Goal: Task Accomplishment & Management: Use online tool/utility

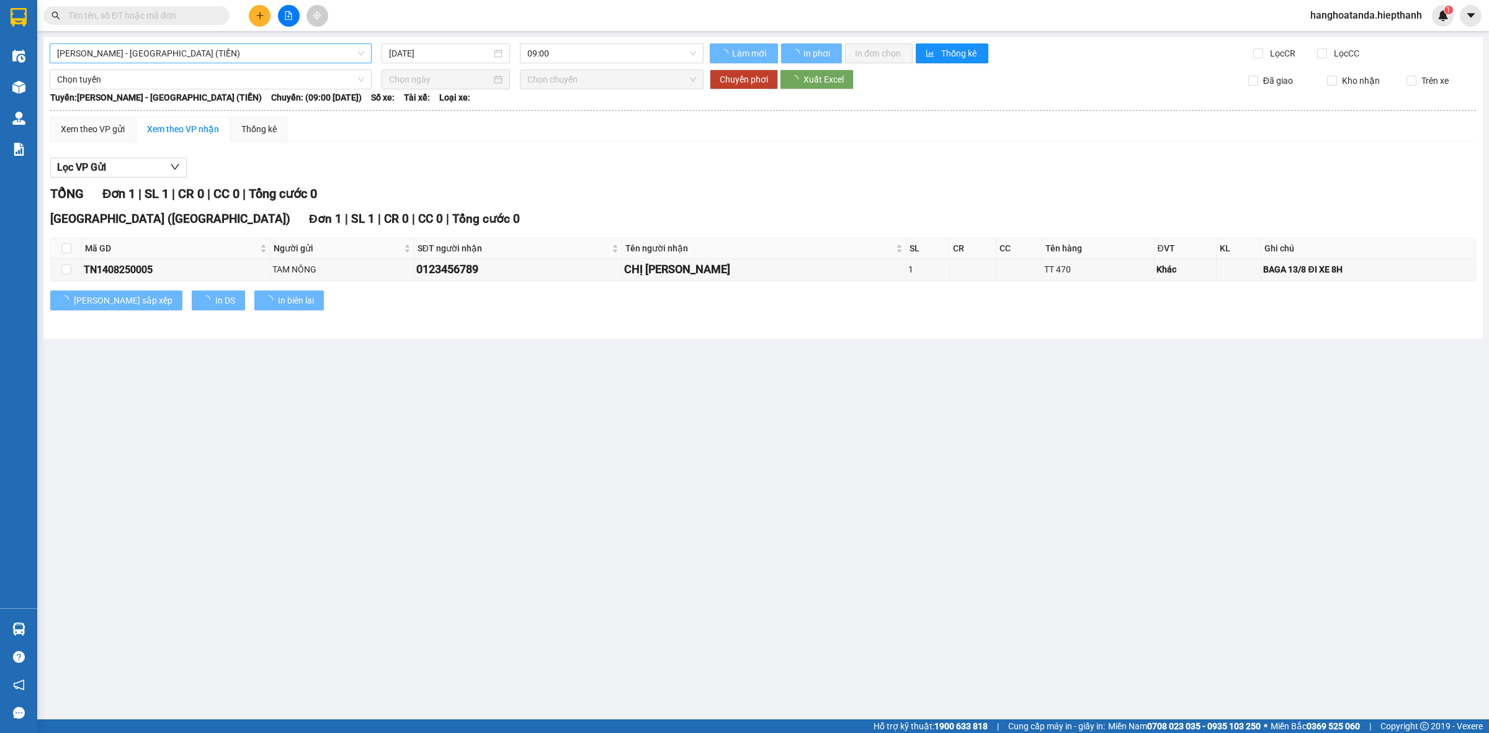
click at [166, 54] on span "Hồ Chí Minh - Tân Châu (TIỀN)" at bounding box center [210, 53] width 307 height 19
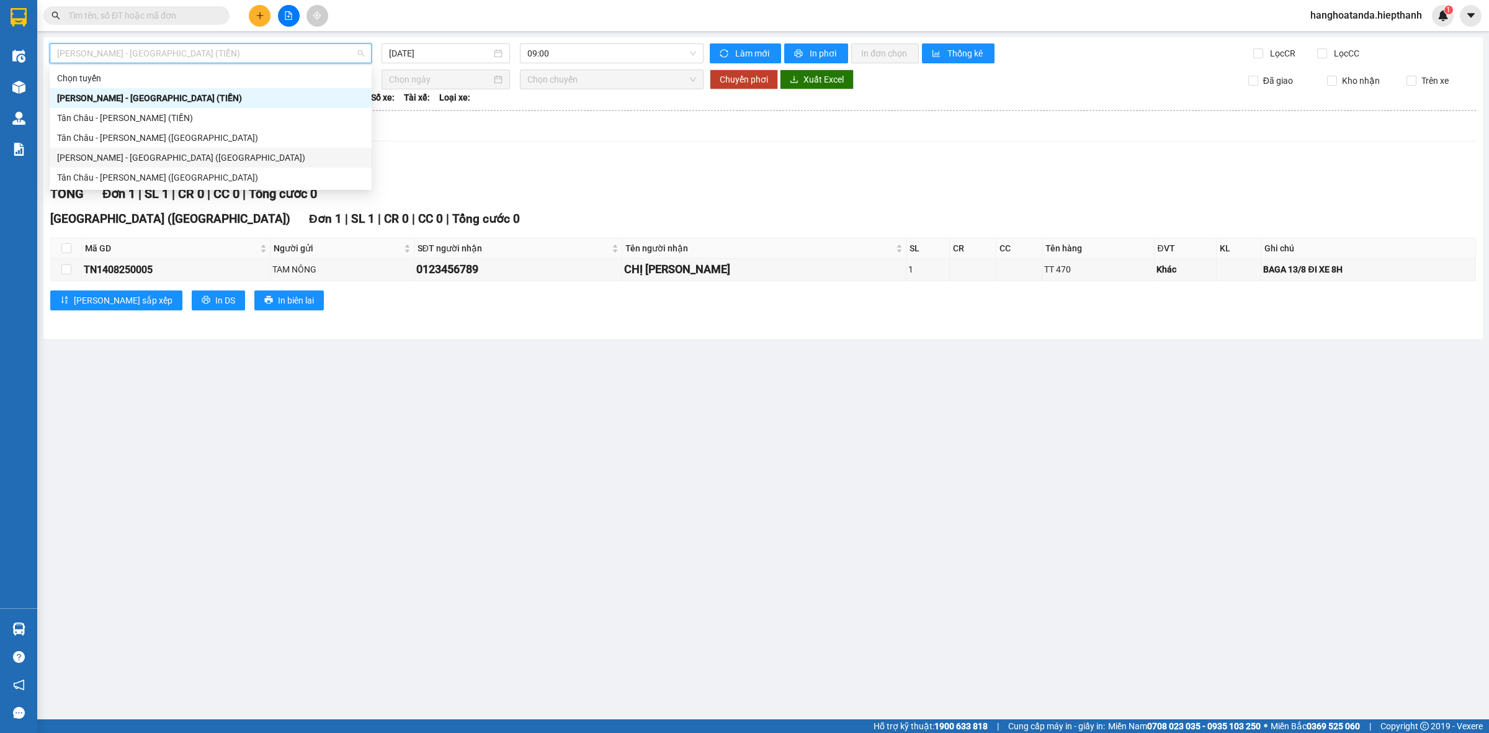
click at [153, 156] on div "Hồ Chí Minh - Tân Châu (Giường)" at bounding box center [210, 158] width 307 height 14
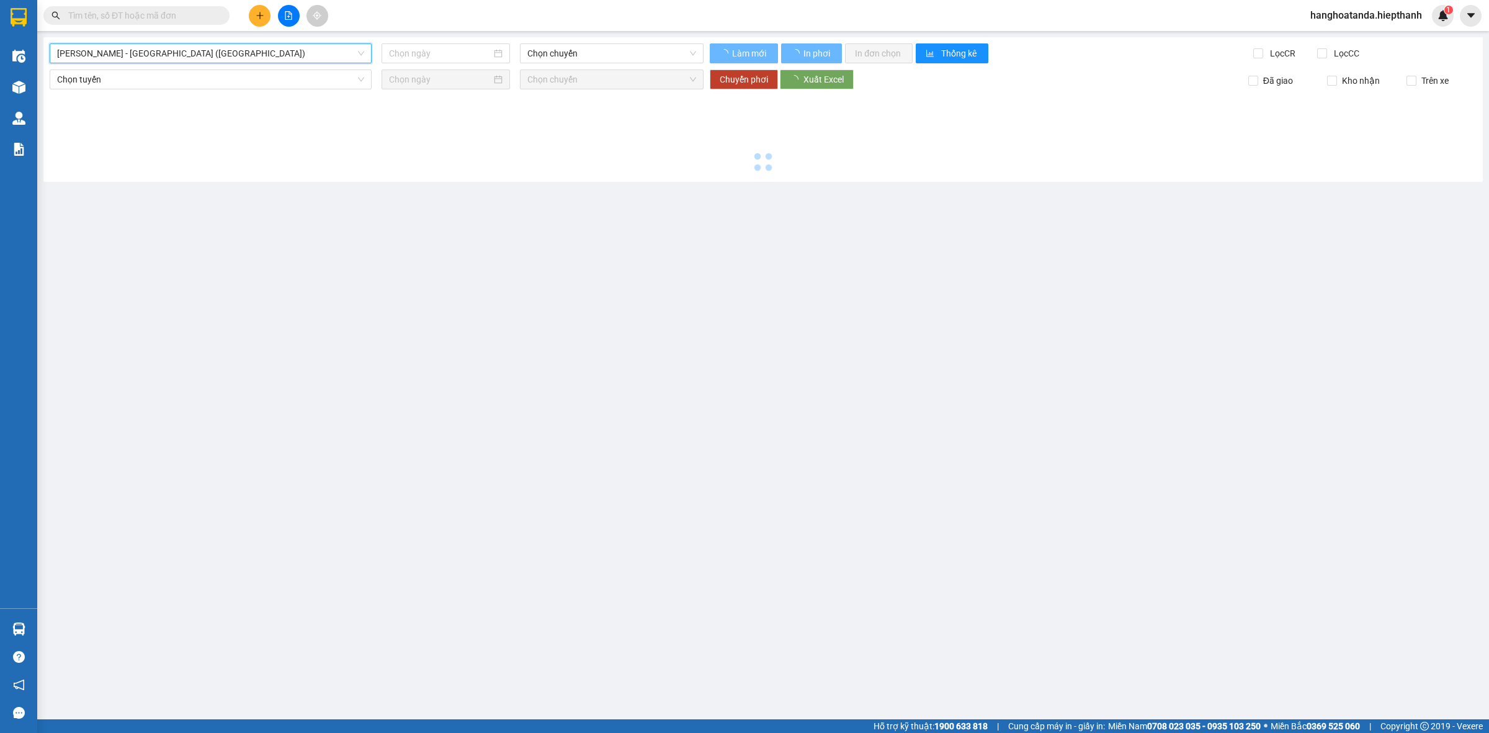
type input "14/08/2025"
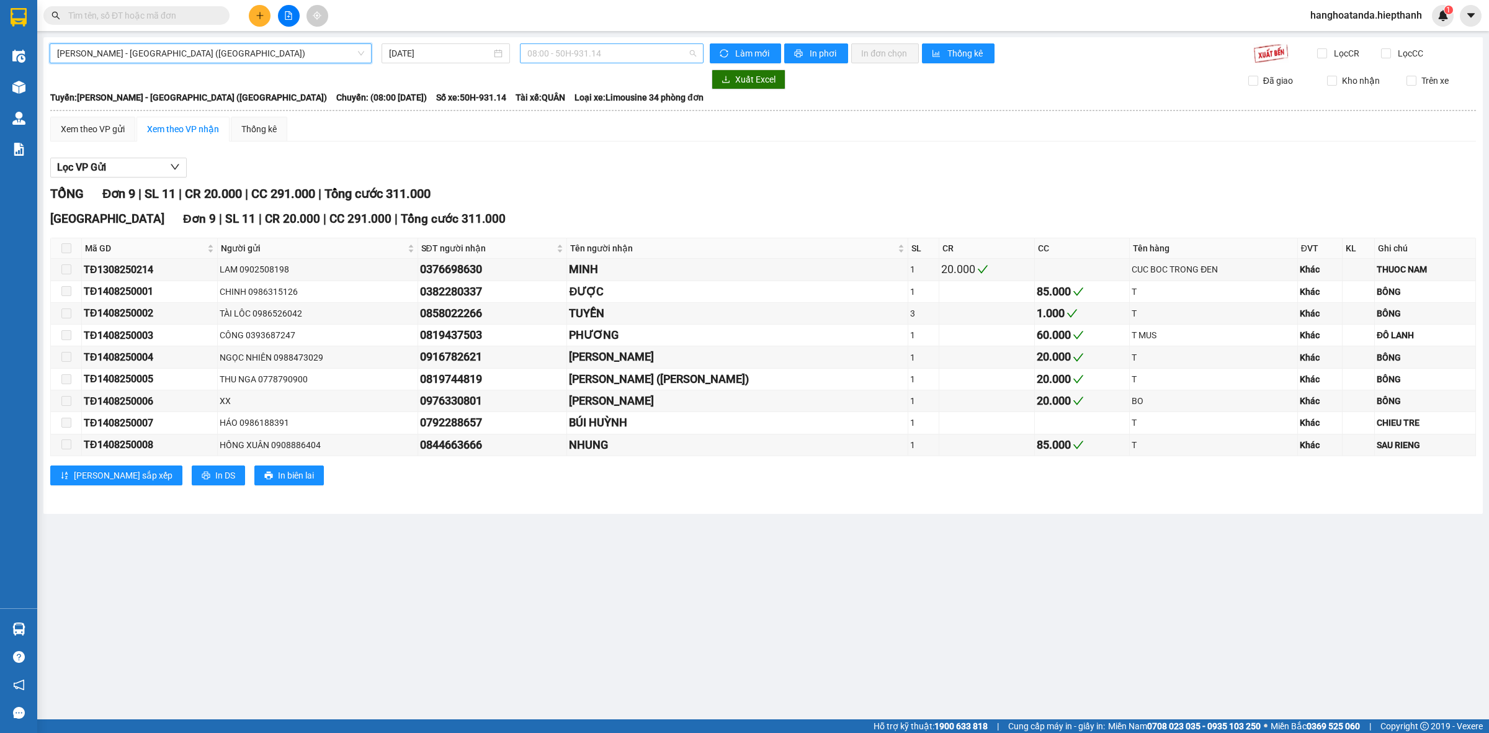
click at [585, 47] on span "08:00 - 50H-931.14" at bounding box center [611, 53] width 169 height 19
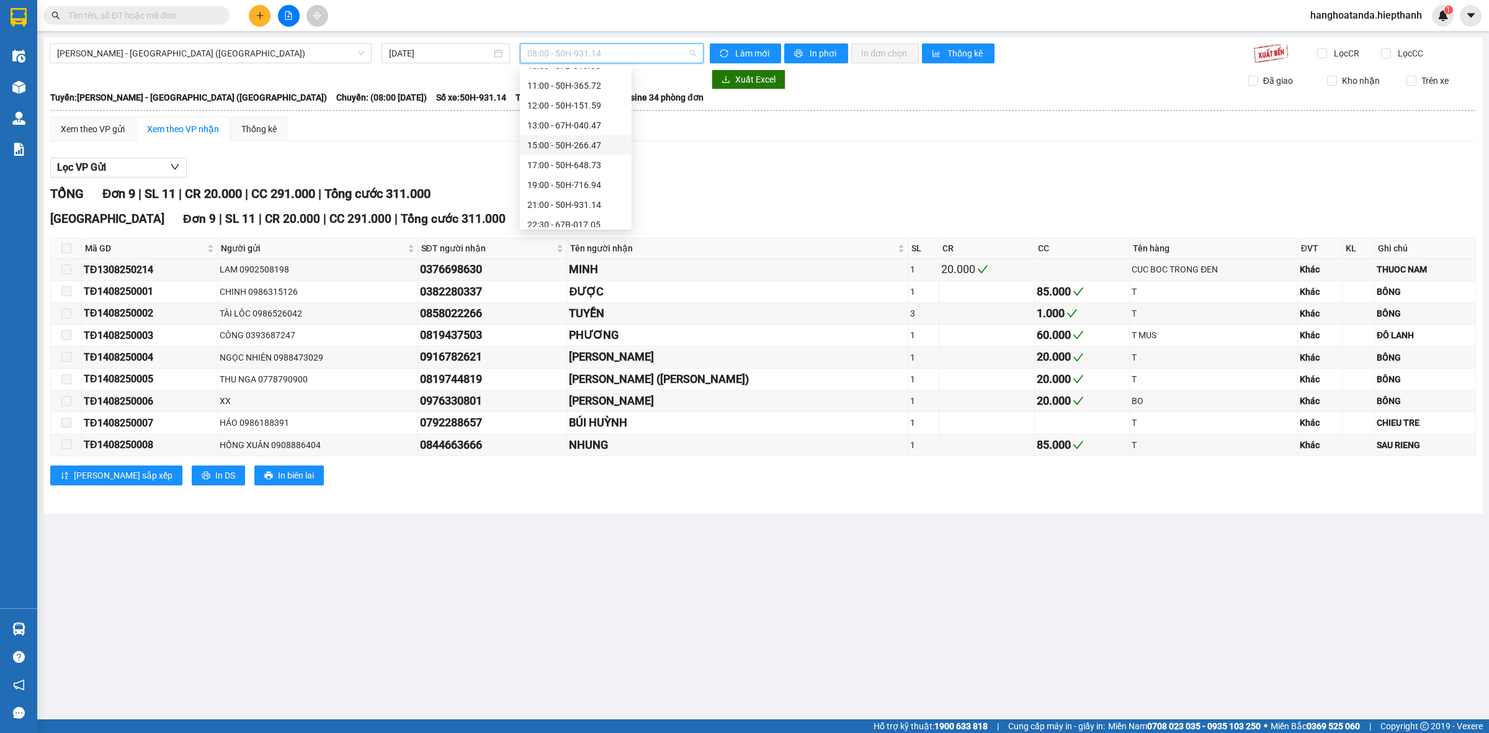
scroll to position [79, 0]
click at [553, 176] on div "19:00 - 50H-716.94" at bounding box center [575, 178] width 97 height 14
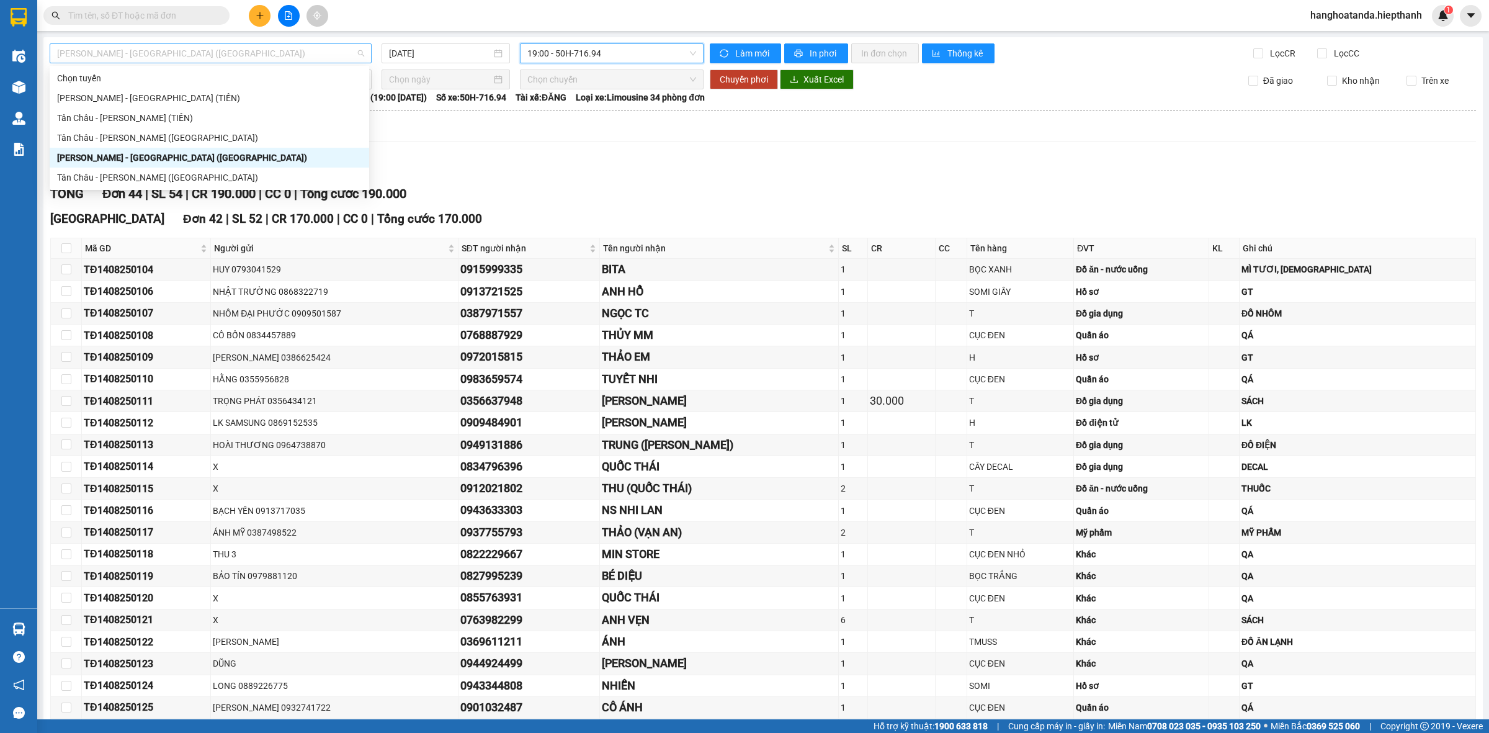
drag, startPoint x: 355, startPoint y: 50, endPoint x: 205, endPoint y: 156, distance: 183.8
click at [355, 50] on span "Hồ Chí Minh - Tân Châu (Giường)" at bounding box center [210, 53] width 307 height 19
click at [125, 179] on div "Tân Châu - Hồ Chí Minh (Giường)" at bounding box center [209, 178] width 305 height 14
type input "14/08/2025"
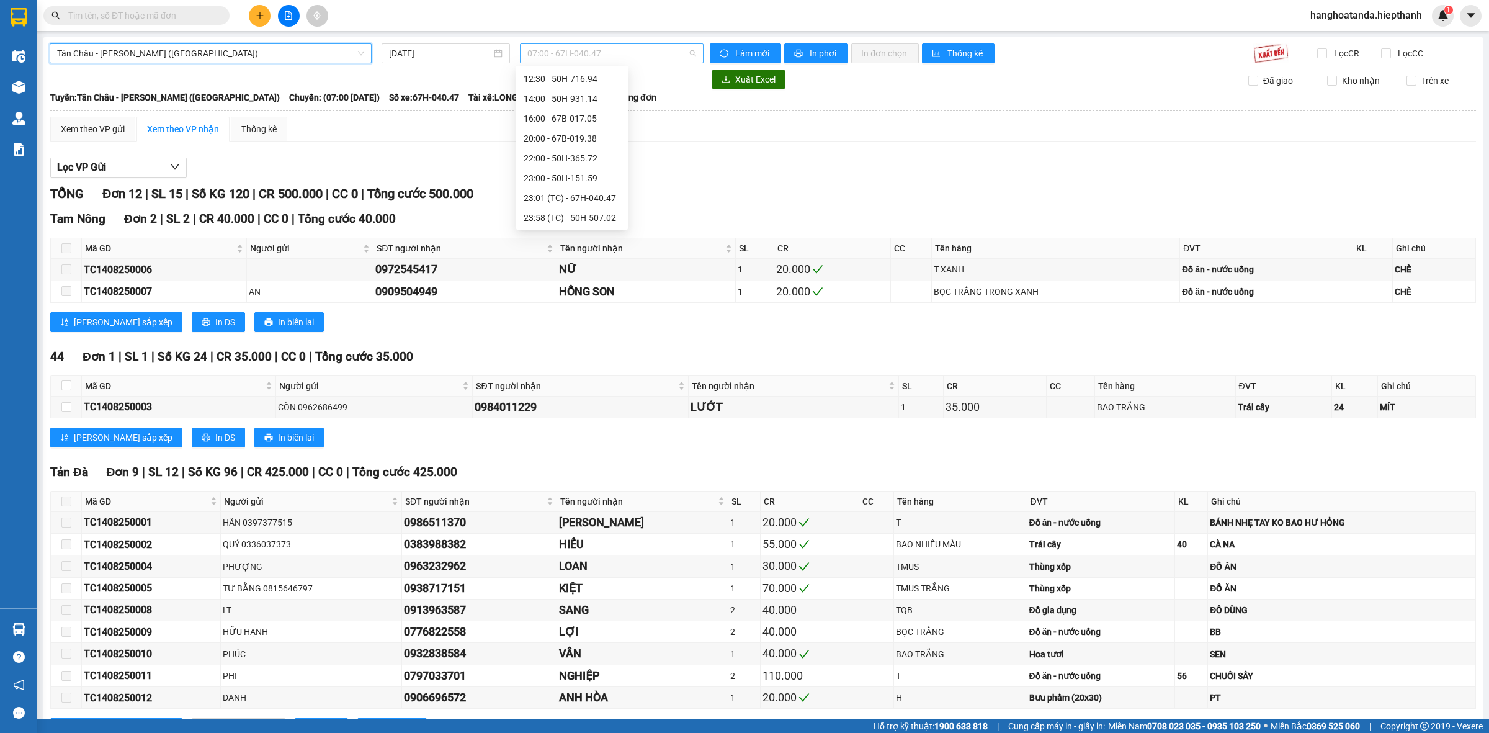
scroll to position [20, 0]
click at [689, 48] on span "07:00 - 67H-040.47" at bounding box center [611, 53] width 169 height 19
click at [554, 97] on div "09:00 - 50H-266.47" at bounding box center [572, 98] width 97 height 14
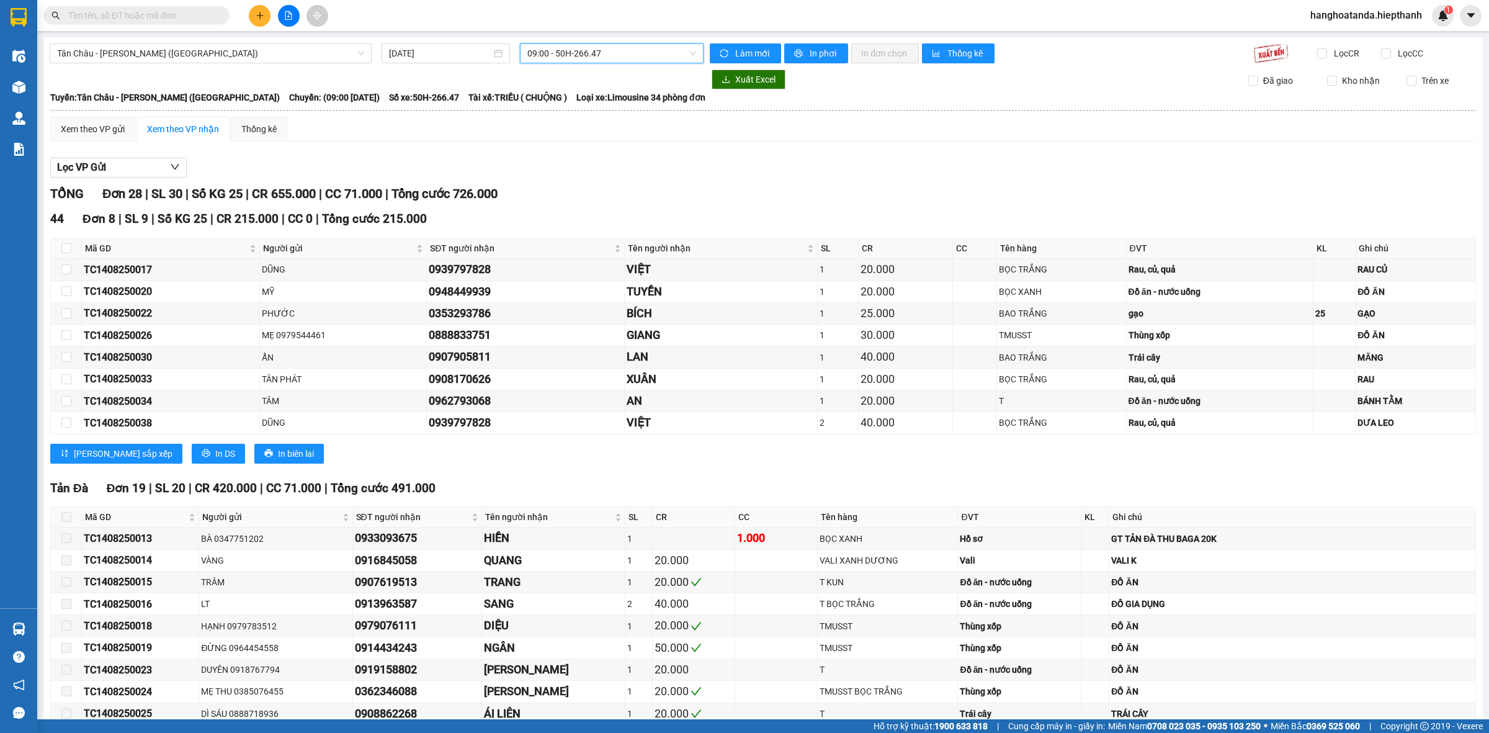
click at [687, 53] on span "09:00 - 50H-266.47" at bounding box center [611, 53] width 169 height 19
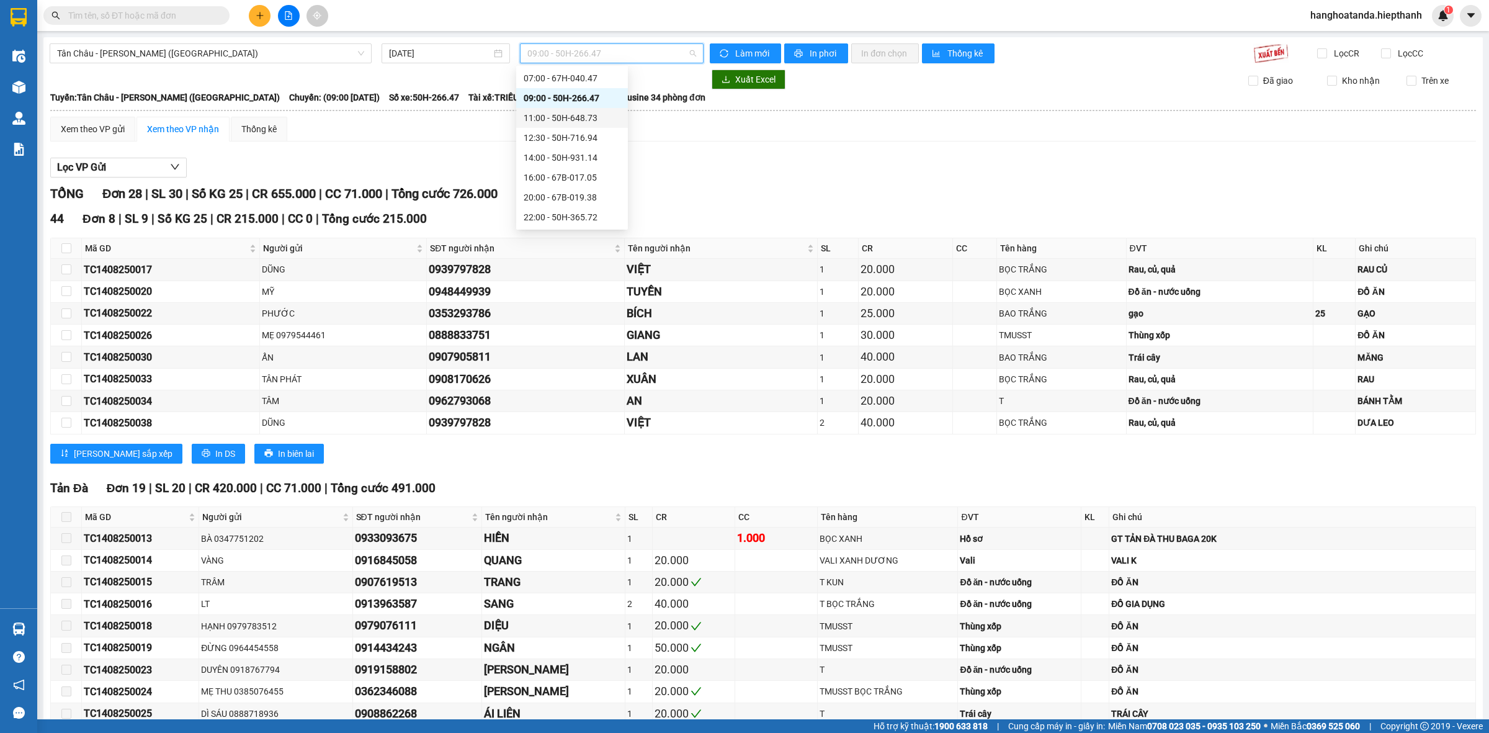
click at [566, 116] on div "11:00 - 50H-648.73" at bounding box center [572, 118] width 97 height 14
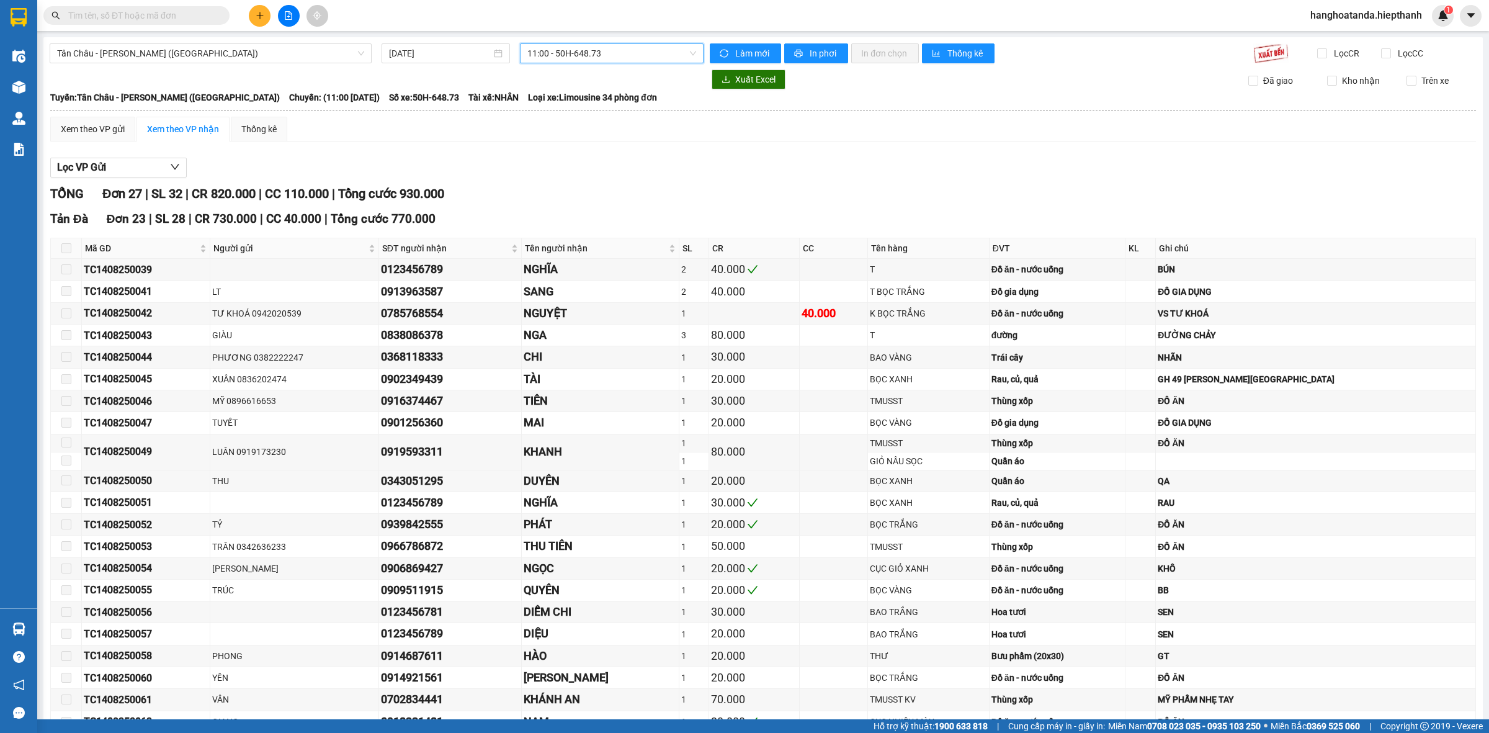
click at [687, 51] on span "11:00 - 50H-648.73" at bounding box center [611, 53] width 169 height 19
click at [557, 140] on div "12:30 - 50H-716.94" at bounding box center [572, 138] width 97 height 14
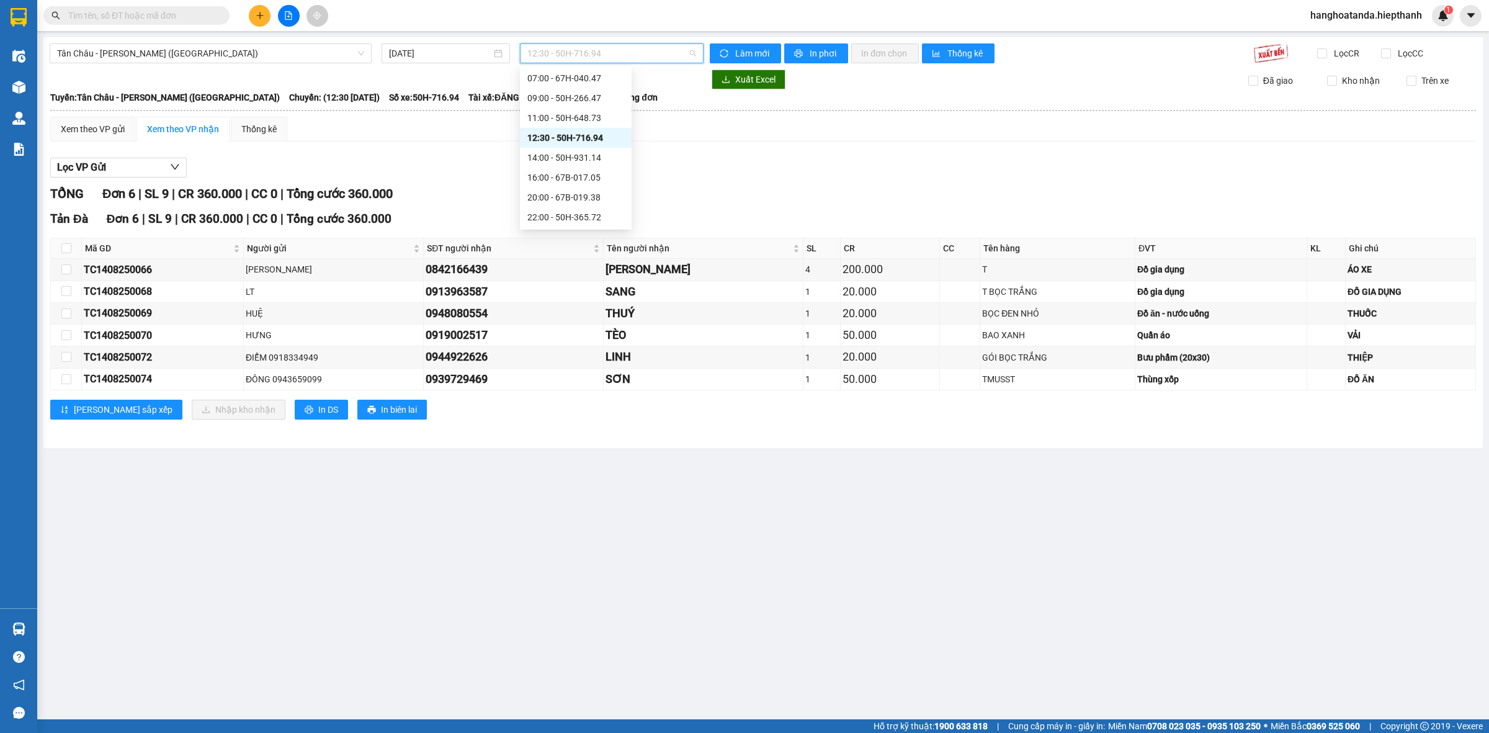
click at [692, 50] on span "12:30 - 50H-716.94" at bounding box center [611, 53] width 169 height 19
click at [542, 156] on div "14:00 - 50H-931.14" at bounding box center [575, 158] width 97 height 14
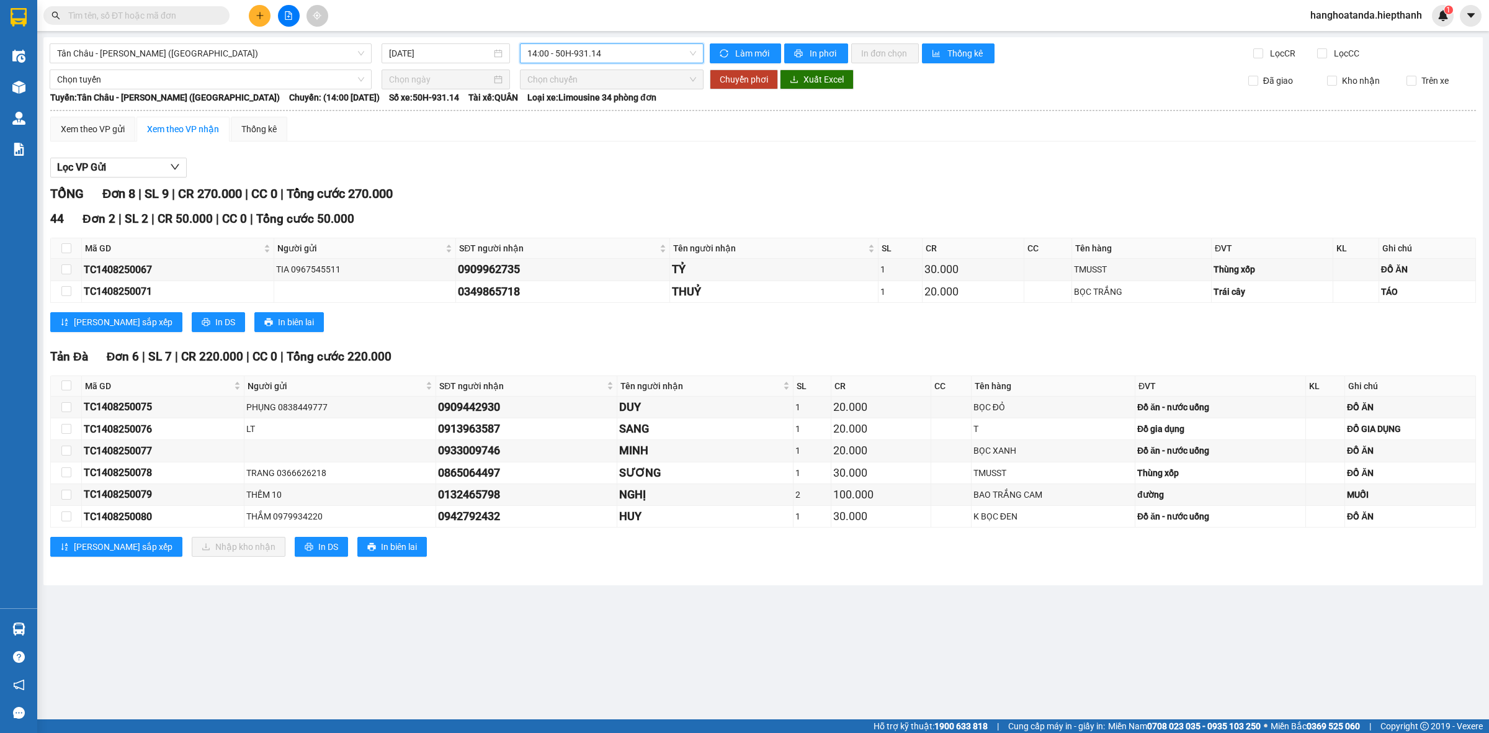
click at [695, 51] on span "14:00 - 50H-931.14" at bounding box center [611, 53] width 169 height 19
click at [568, 171] on div "16:00 - 67B-017.05" at bounding box center [575, 178] width 97 height 14
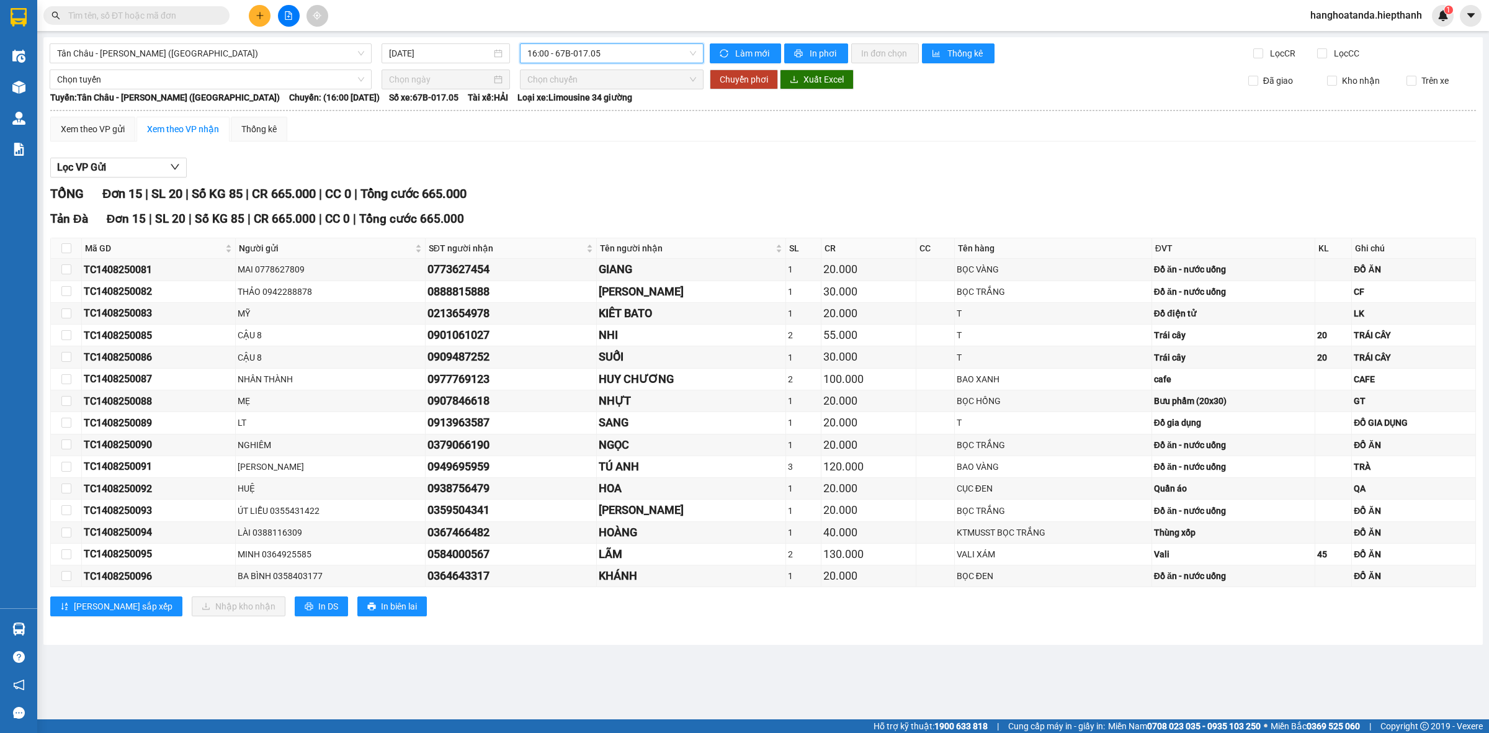
click at [617, 50] on span "16:00 - 67B-017.05" at bounding box center [611, 53] width 169 height 19
click at [597, 159] on div "14:00 - 50H-931.14" at bounding box center [575, 158] width 97 height 14
